Goal: Information Seeking & Learning: Learn about a topic

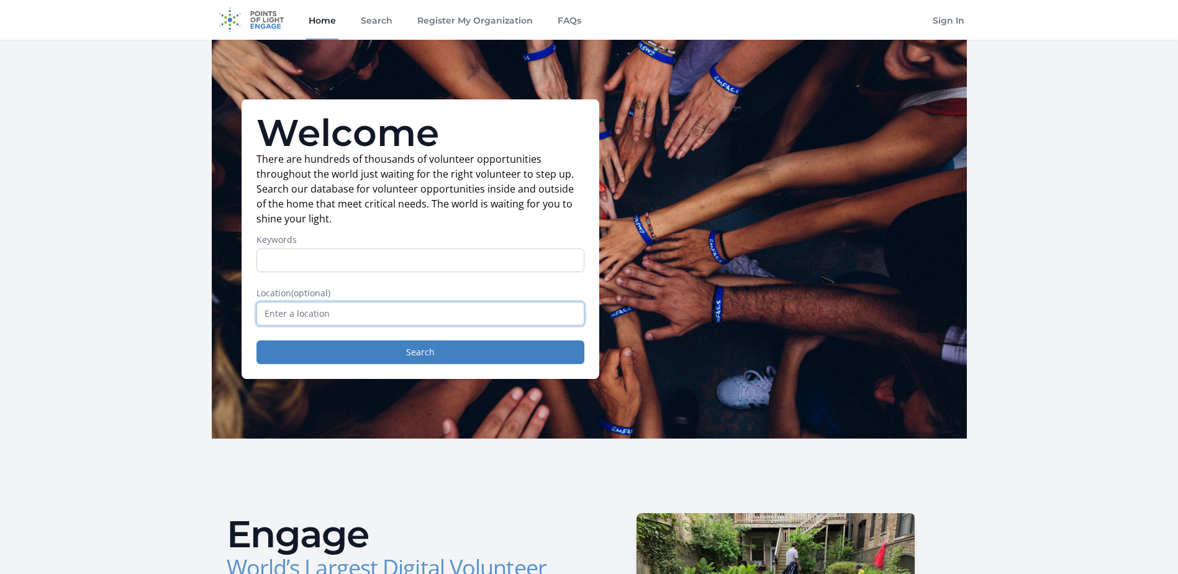
click at [378, 319] on input "text" at bounding box center [420, 314] width 328 height 24
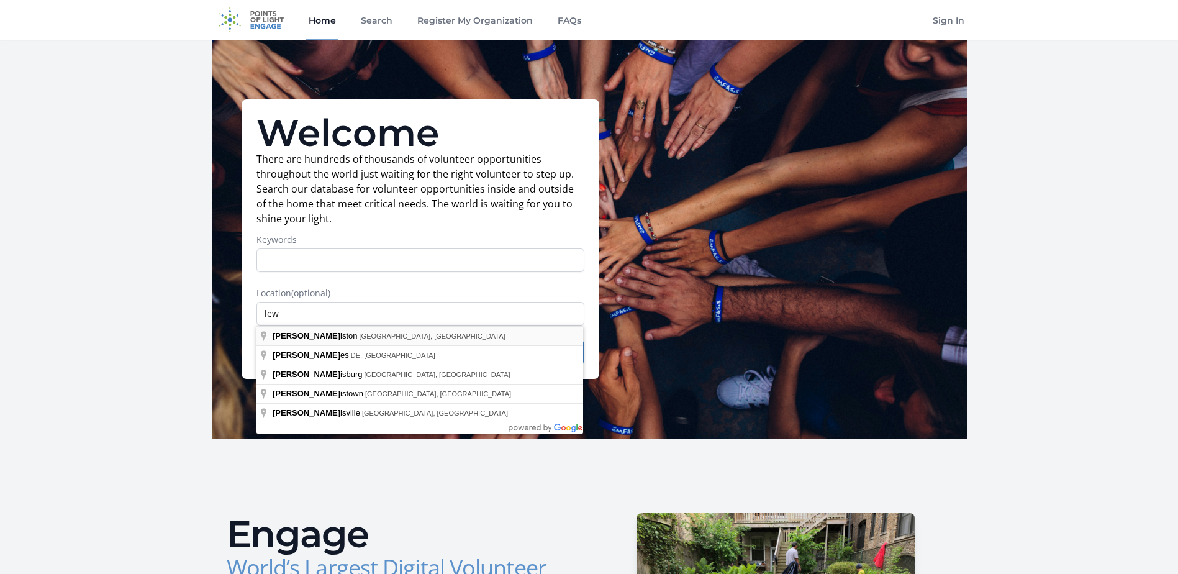
type input "Lewiston, [GEOGRAPHIC_DATA], [GEOGRAPHIC_DATA]"
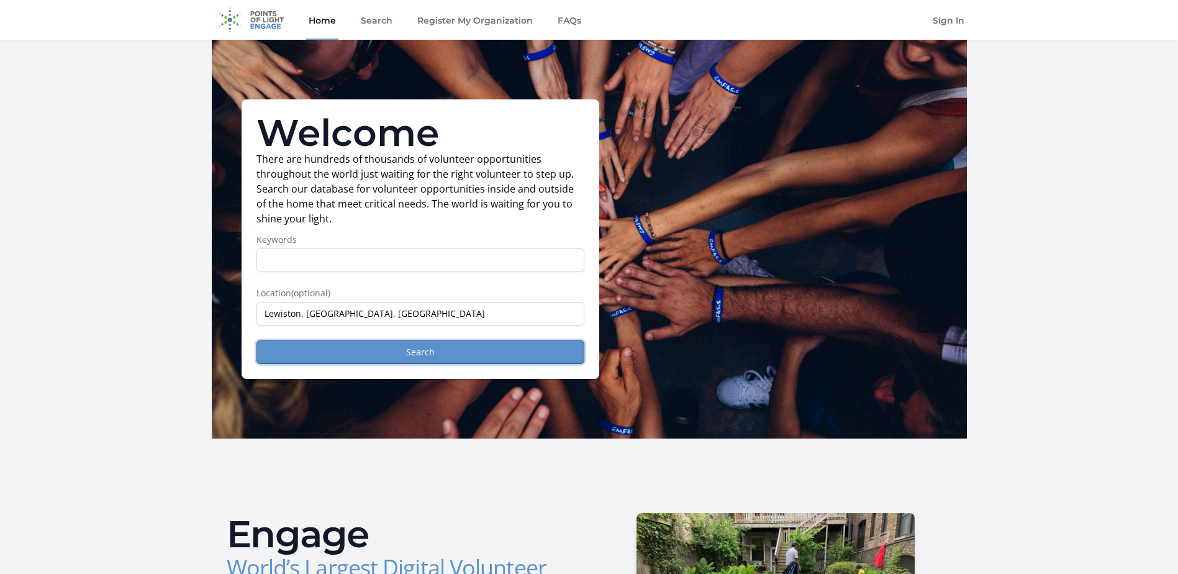
click at [464, 356] on button "Search" at bounding box center [420, 352] width 328 height 24
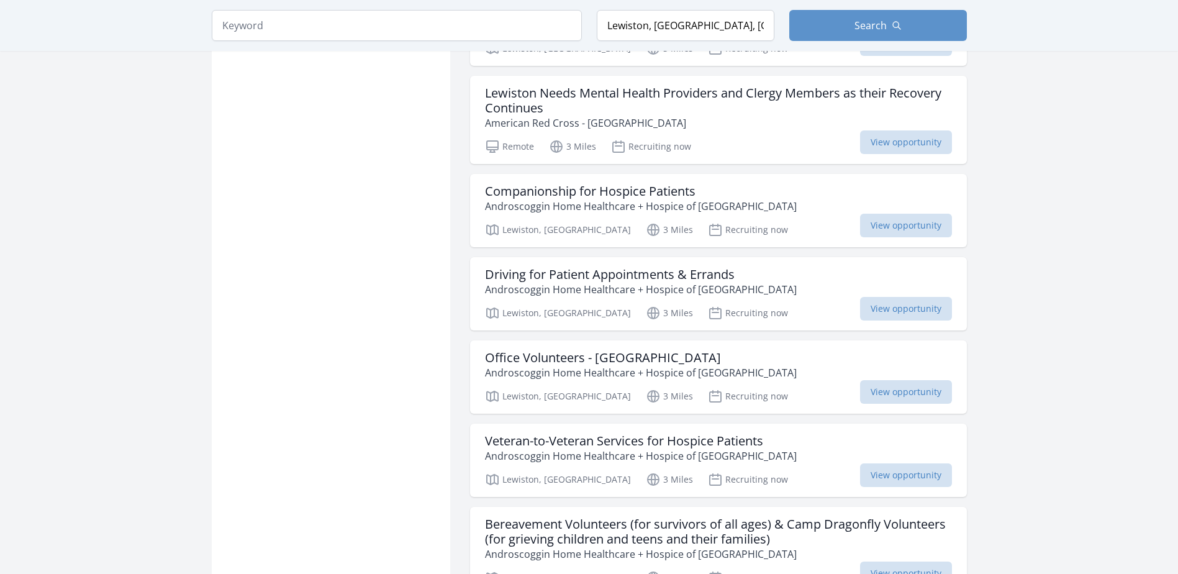
scroll to position [1366, 0]
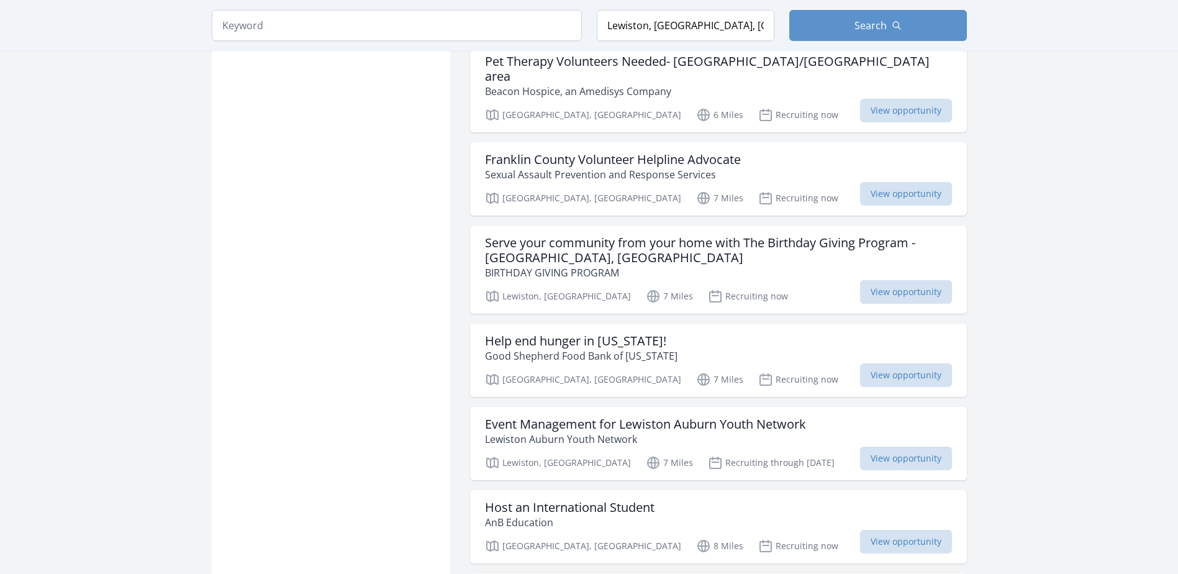
scroll to position [2981, 0]
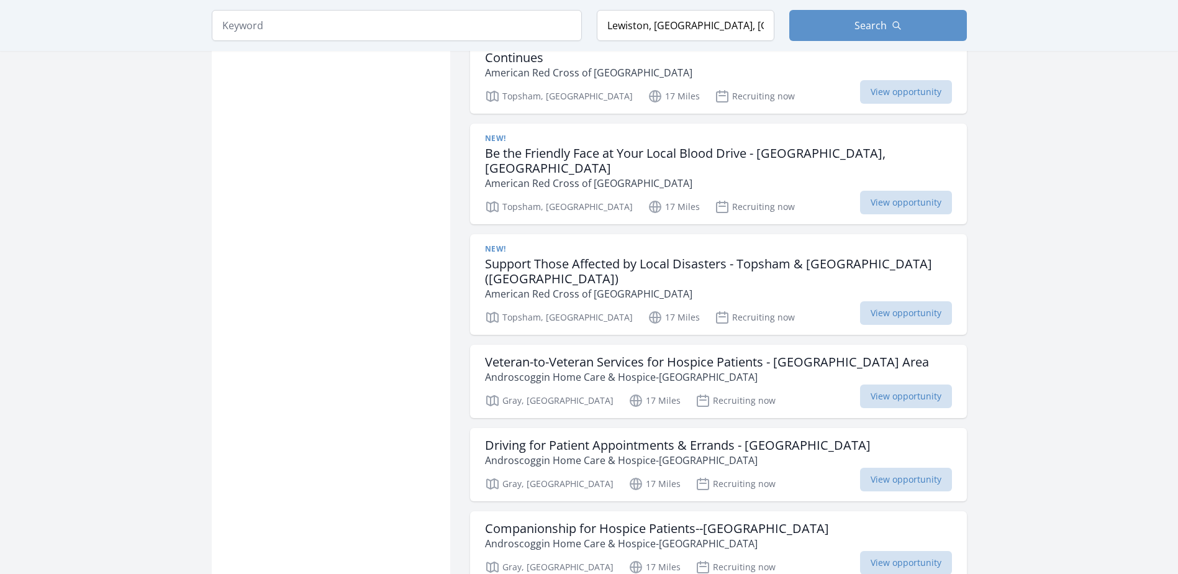
scroll to position [4782, 0]
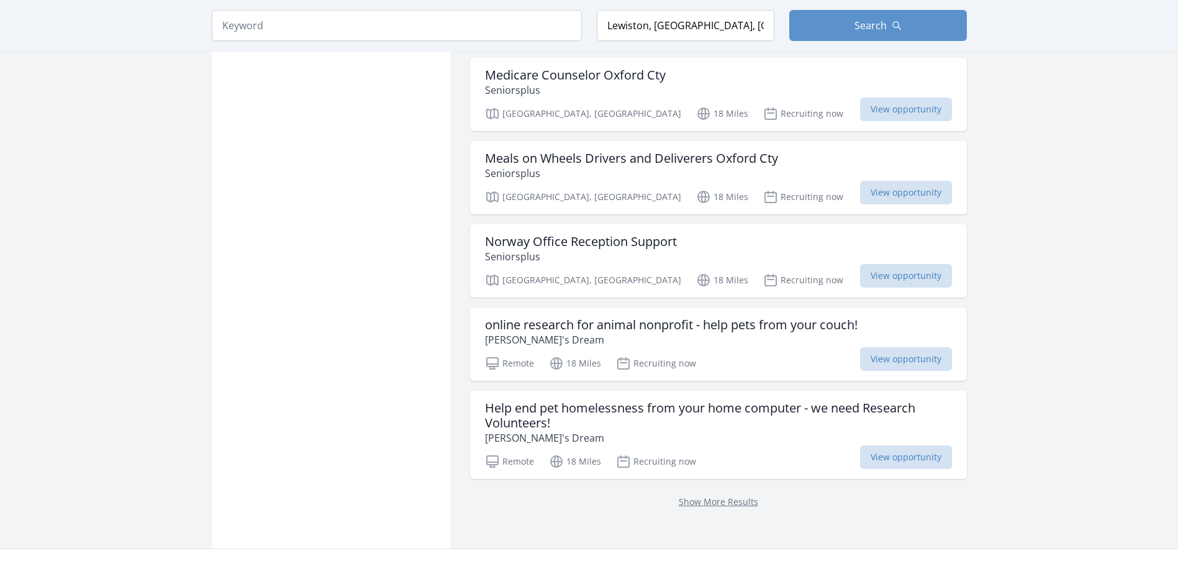
scroll to position [6815, 0]
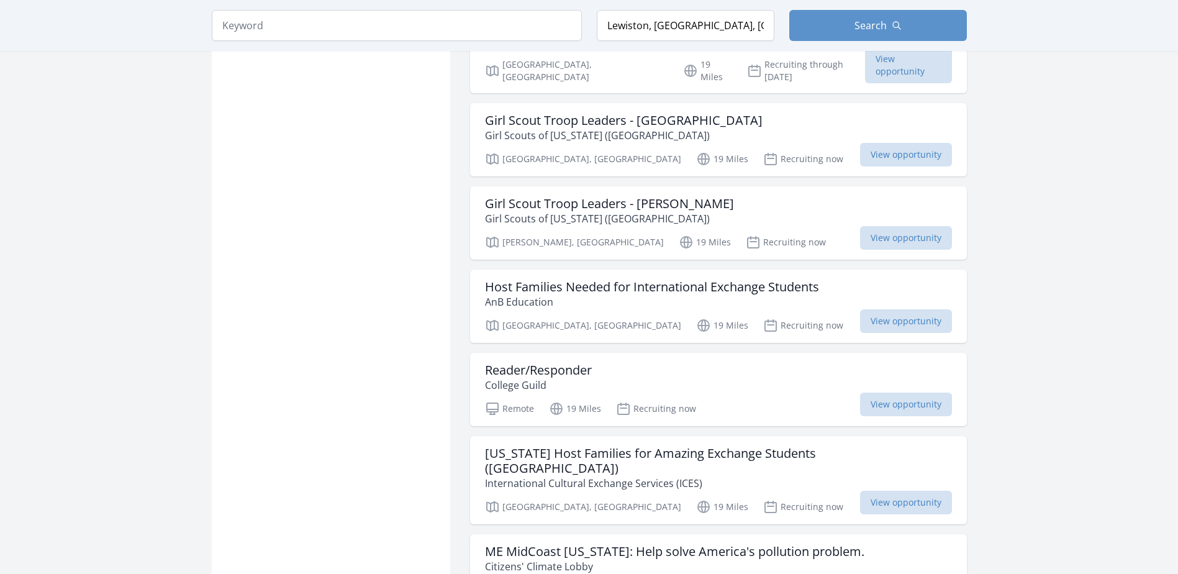
scroll to position [7746, 0]
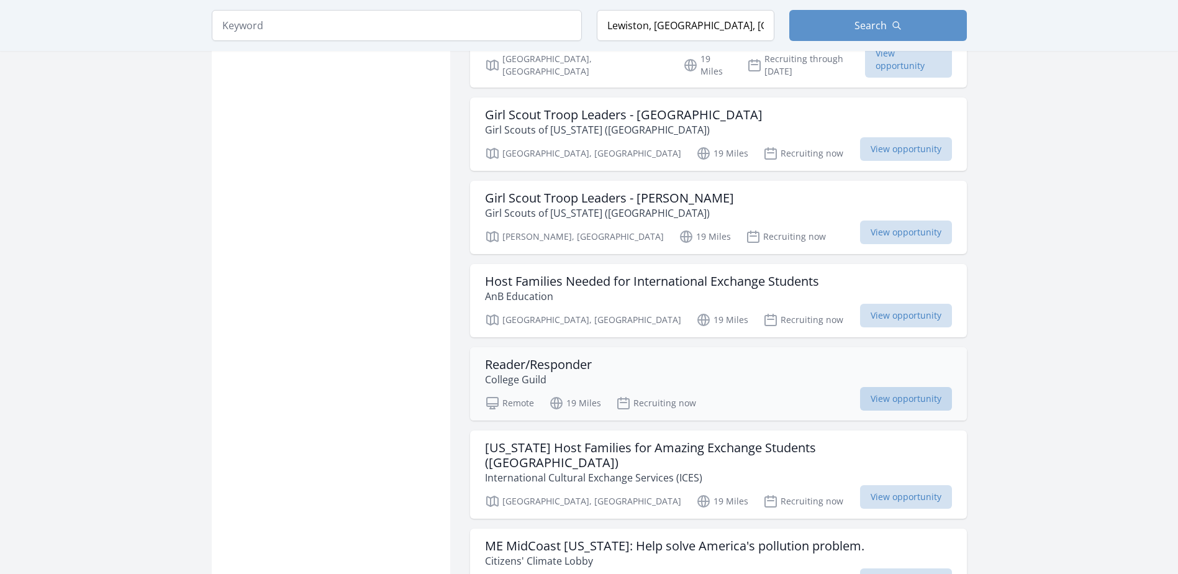
click at [889, 387] on span "View opportunity" at bounding box center [906, 399] width 92 height 24
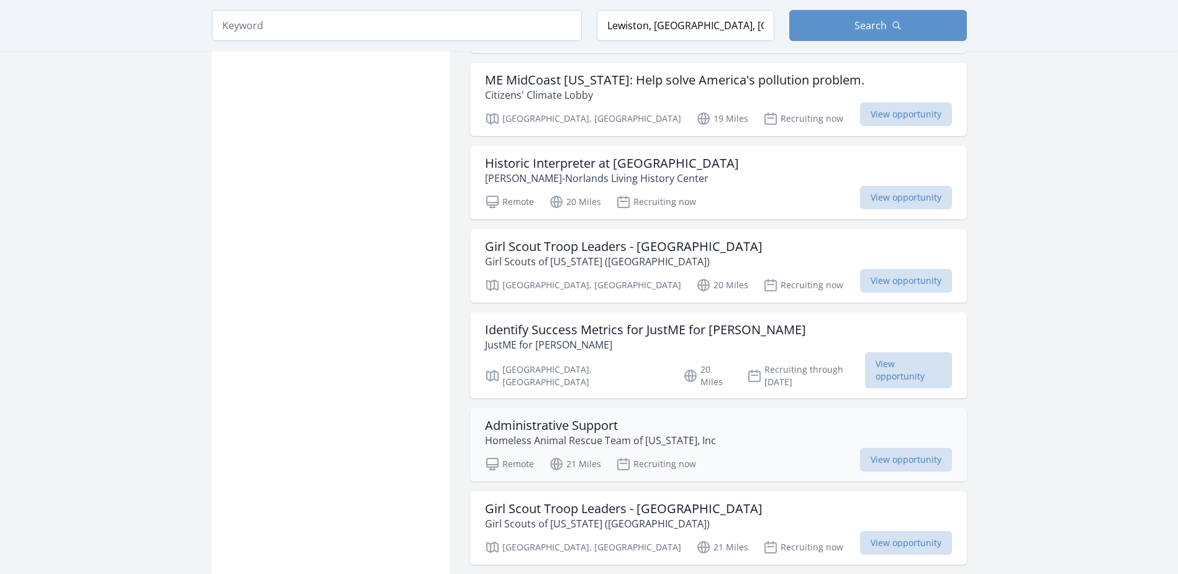
scroll to position [8243, 0]
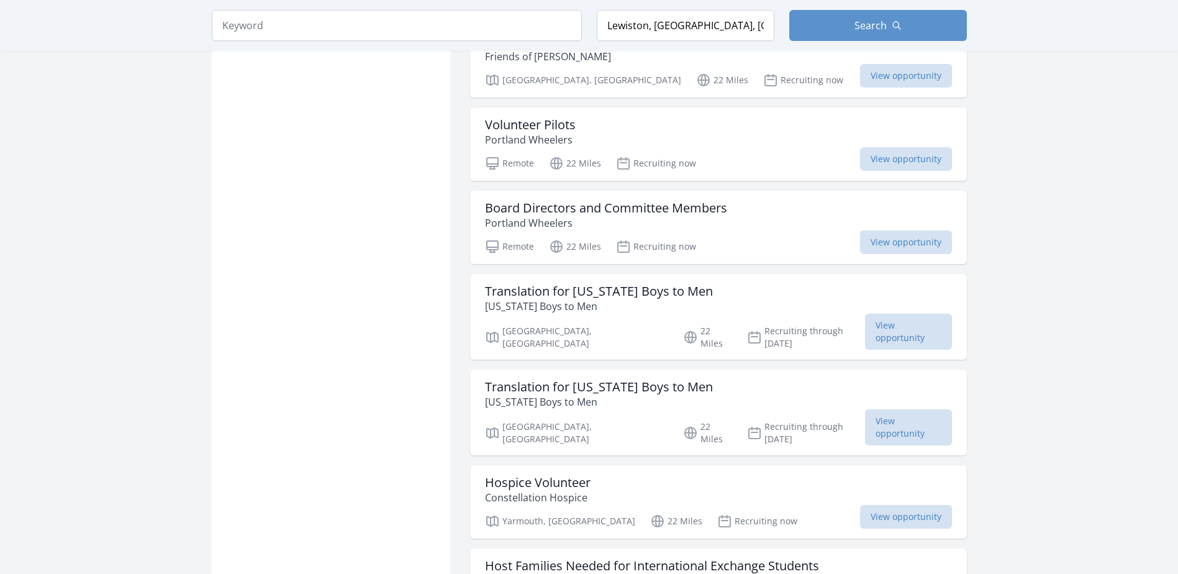
scroll to position [9671, 0]
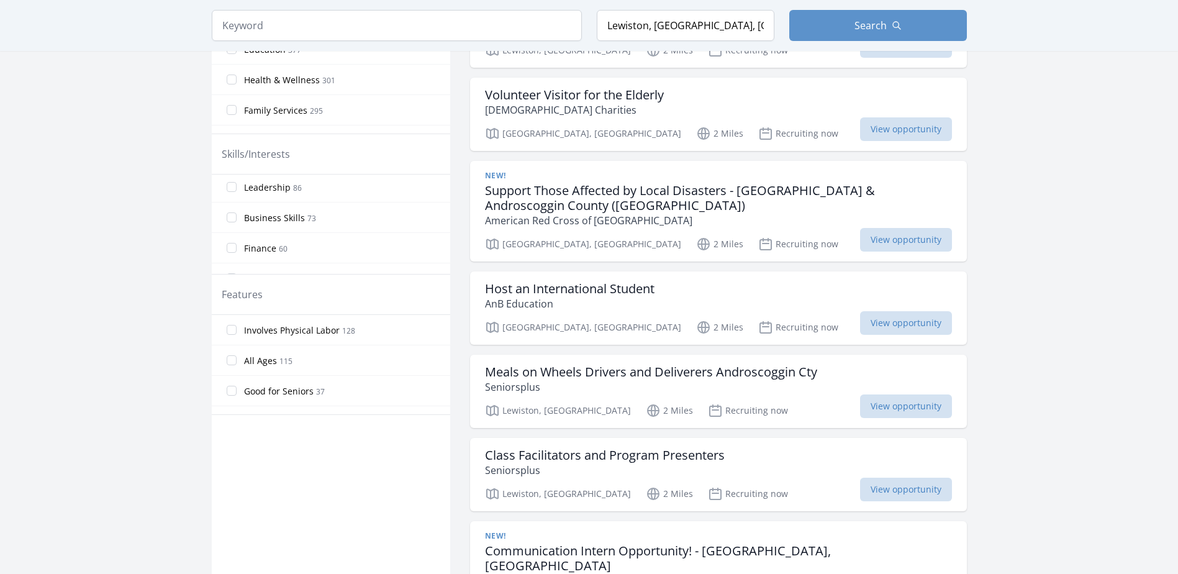
scroll to position [149, 0]
click at [232, 190] on input "Business Skills 73" at bounding box center [232, 193] width 10 height 10
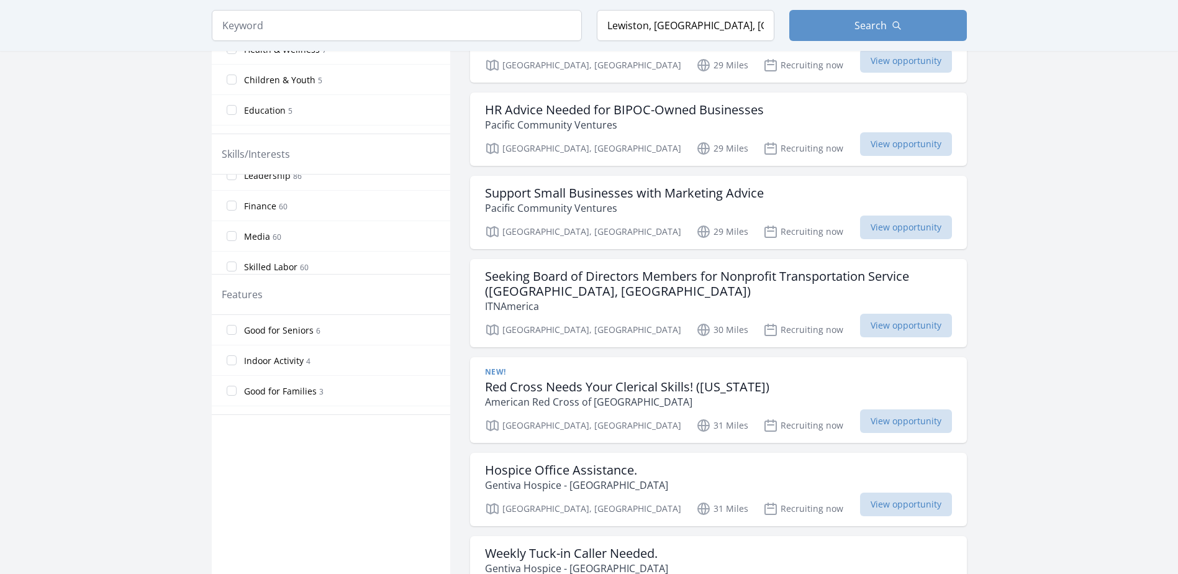
scroll to position [174, 0]
click at [232, 199] on input "Finance 60" at bounding box center [232, 198] width 10 height 10
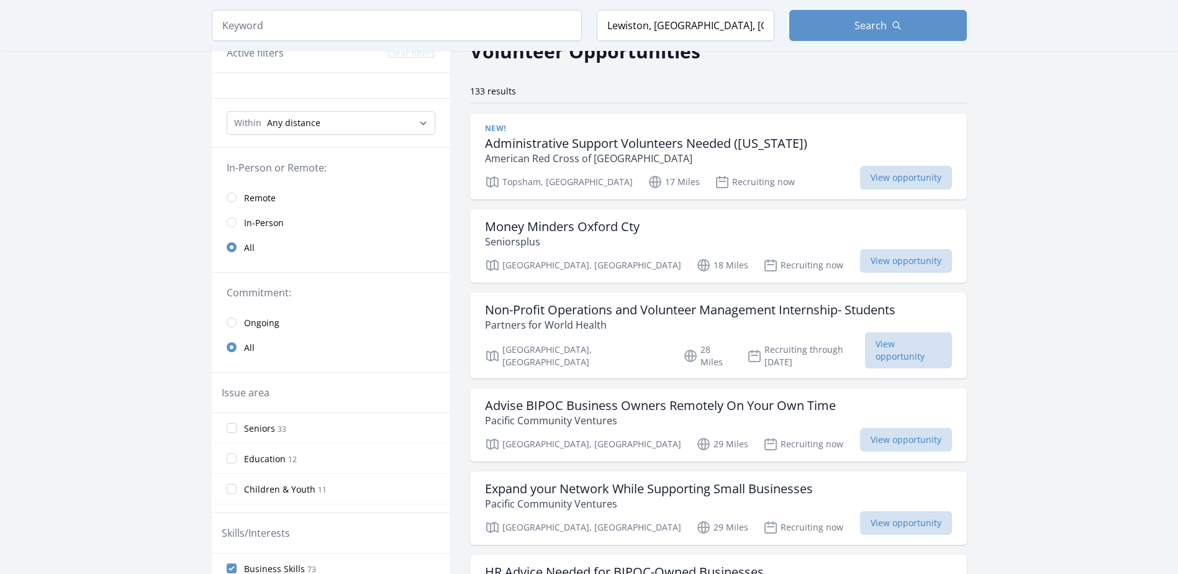
scroll to position [12, 0]
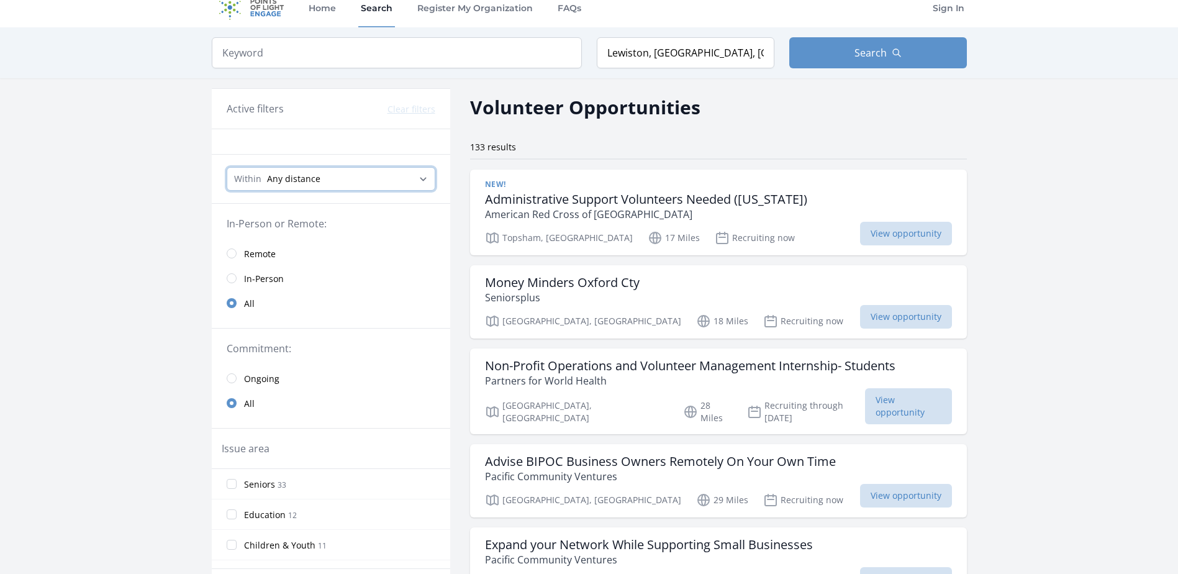
click at [420, 178] on select "Any distance , 5 Miles , 20 Miles , 50 Miles , 100 Miles" at bounding box center [331, 179] width 209 height 24
select select "32186"
click at [227, 167] on select "Any distance , 5 Miles , 20 Miles , 50 Miles , 100 Miles" at bounding box center [331, 179] width 209 height 24
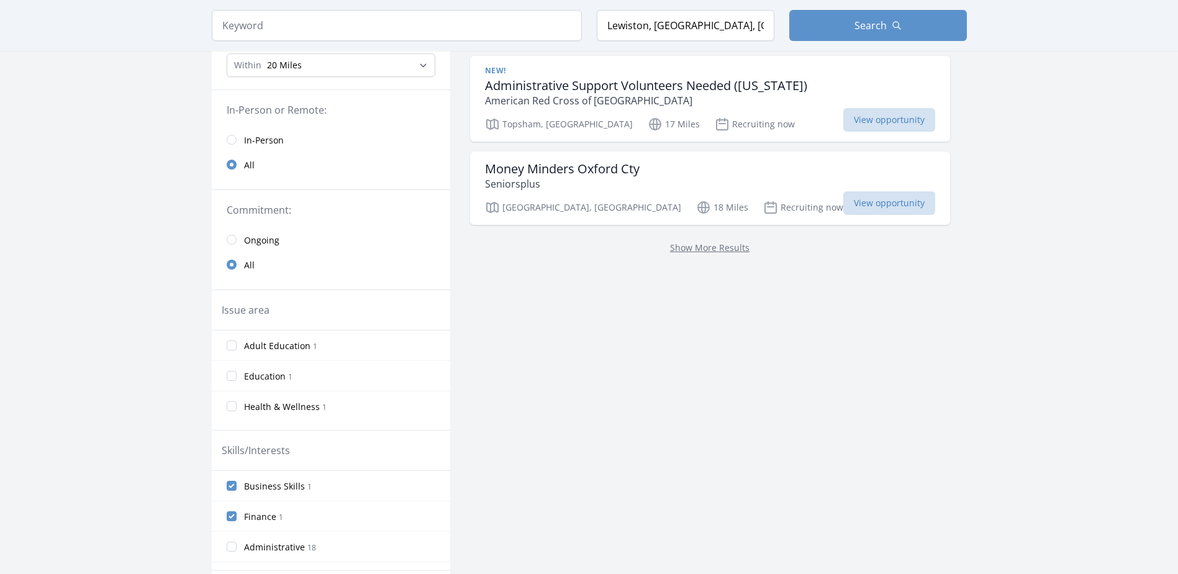
scroll to position [137, 0]
